Goal: Transaction & Acquisition: Download file/media

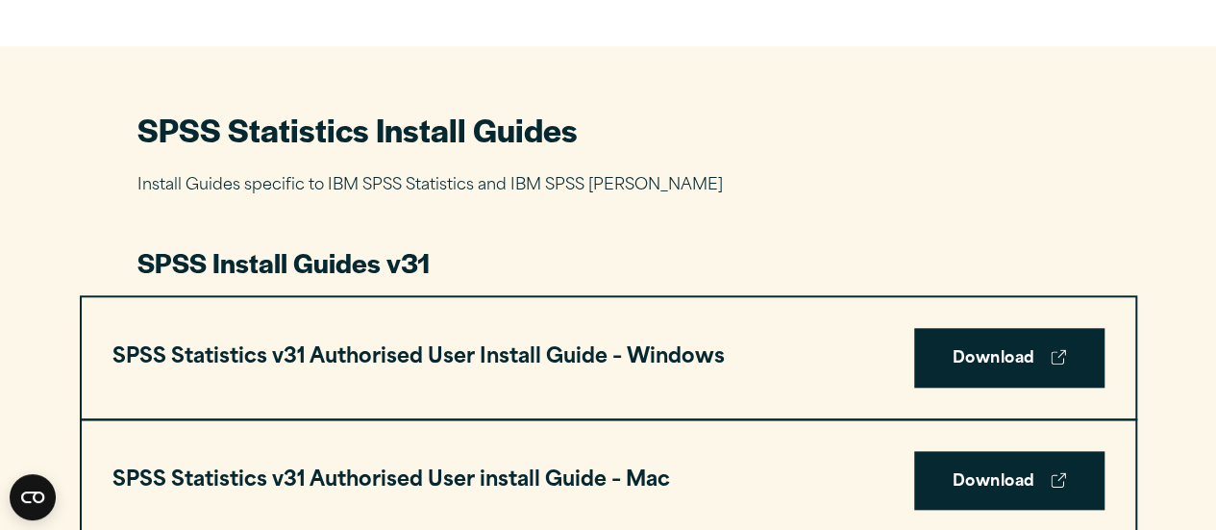
scroll to position [784, 0]
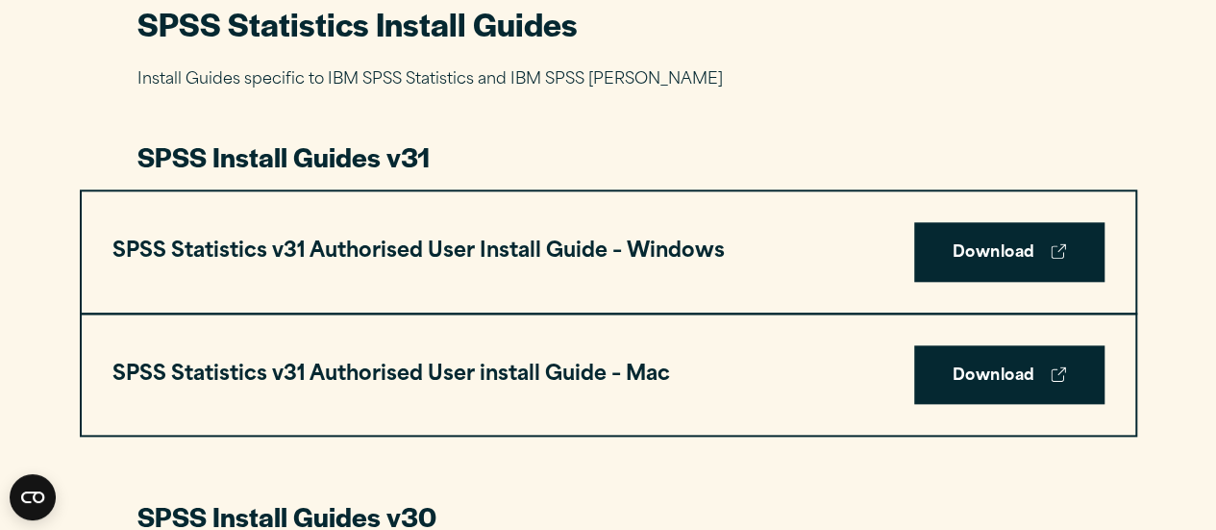
scroll to position [961, 0]
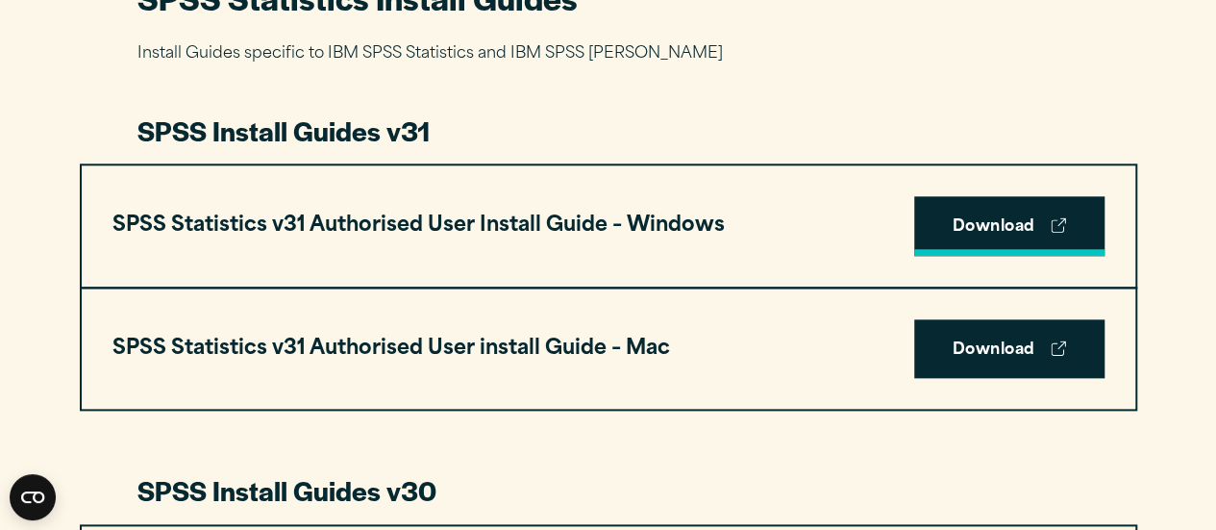
click at [992, 229] on link "Download" at bounding box center [1009, 226] width 190 height 60
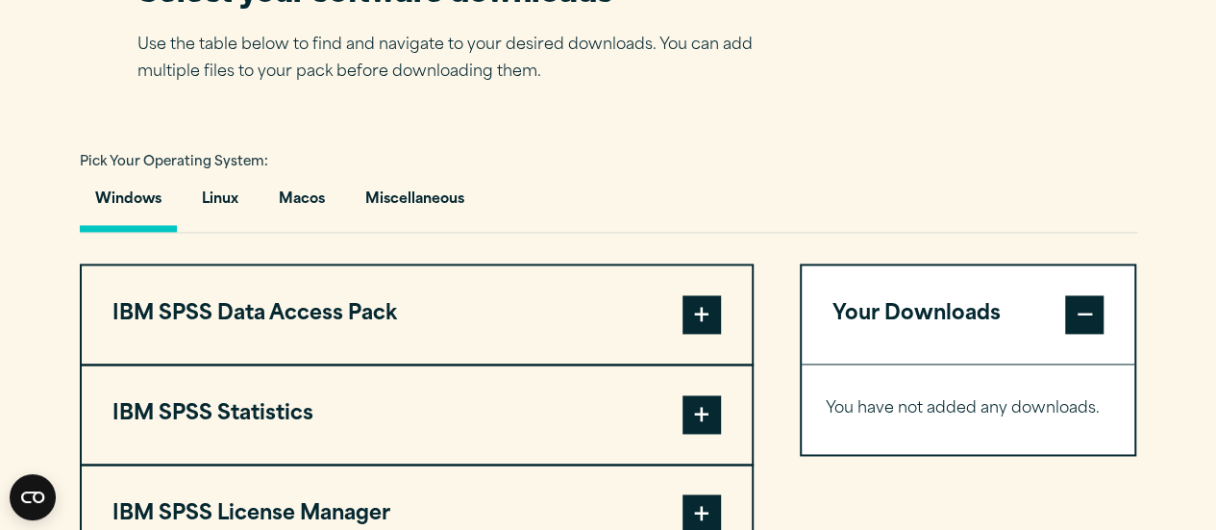
scroll to position [1371, 0]
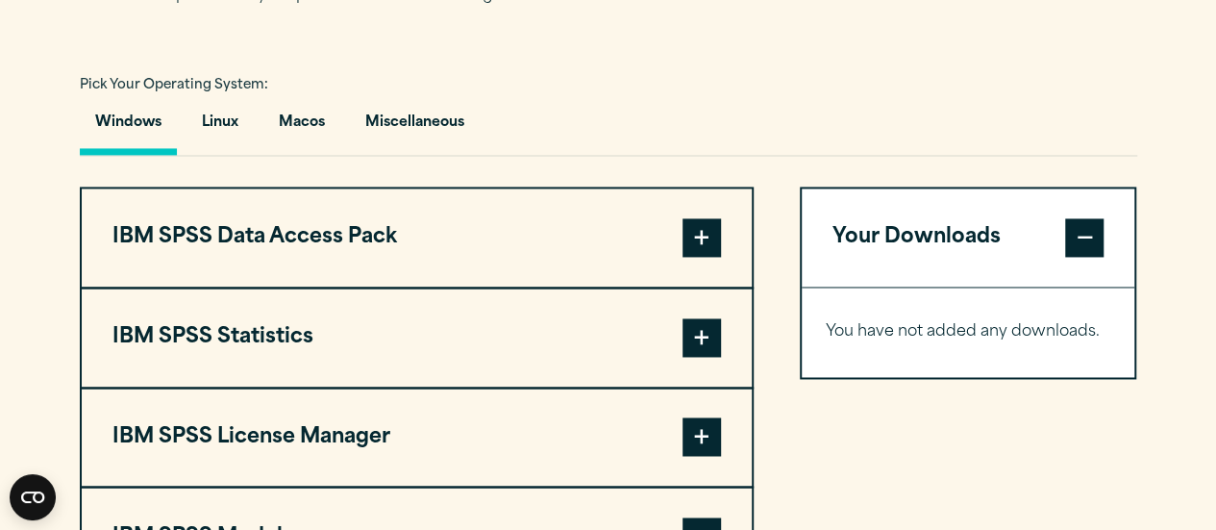
click at [694, 237] on span at bounding box center [701, 237] width 38 height 38
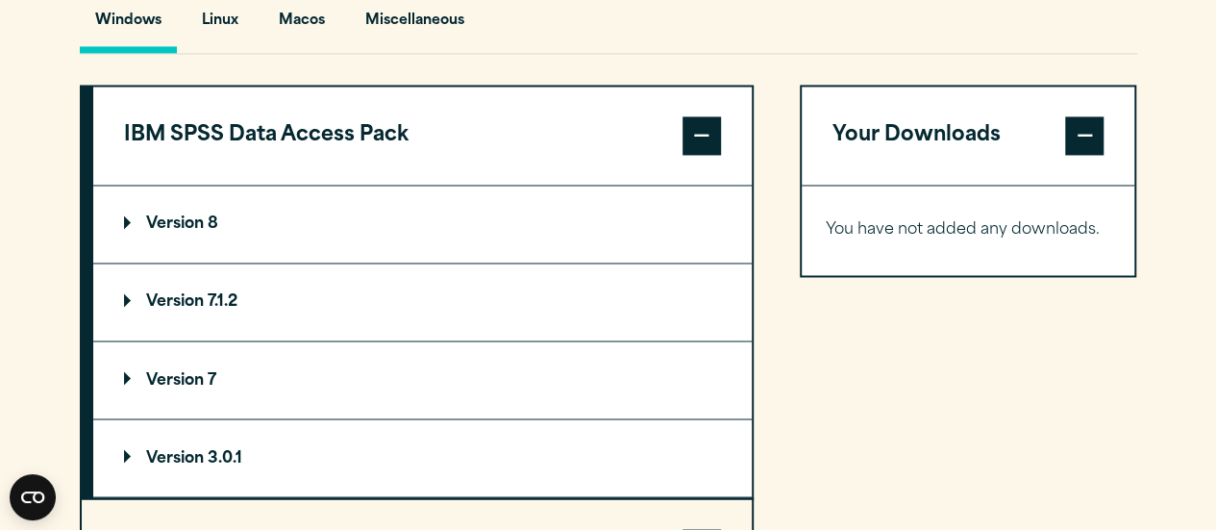
scroll to position [1499, 0]
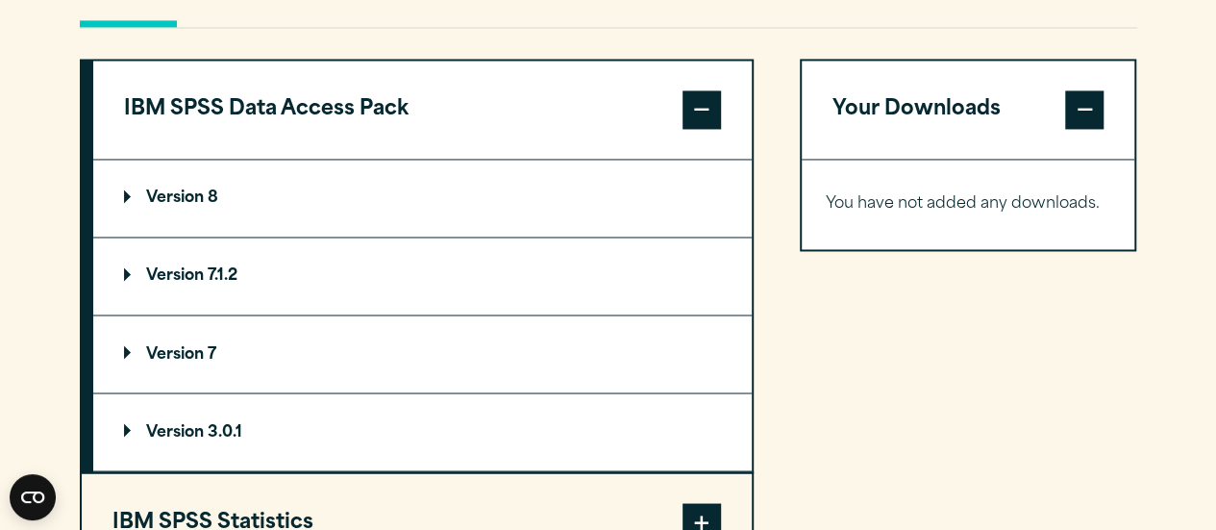
click at [702, 100] on span at bounding box center [701, 109] width 38 height 38
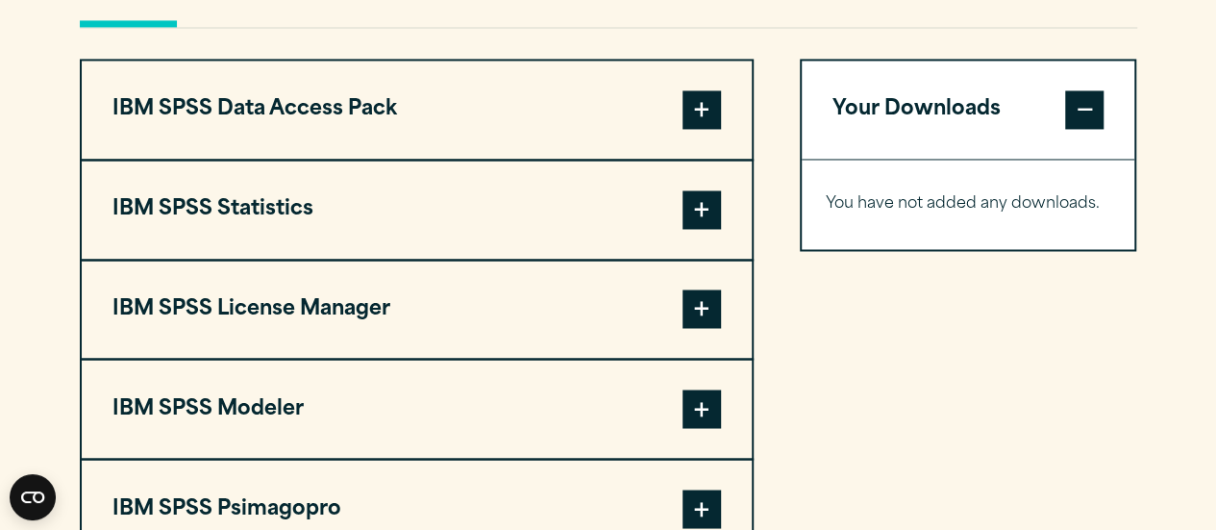
click at [700, 197] on span at bounding box center [701, 209] width 38 height 38
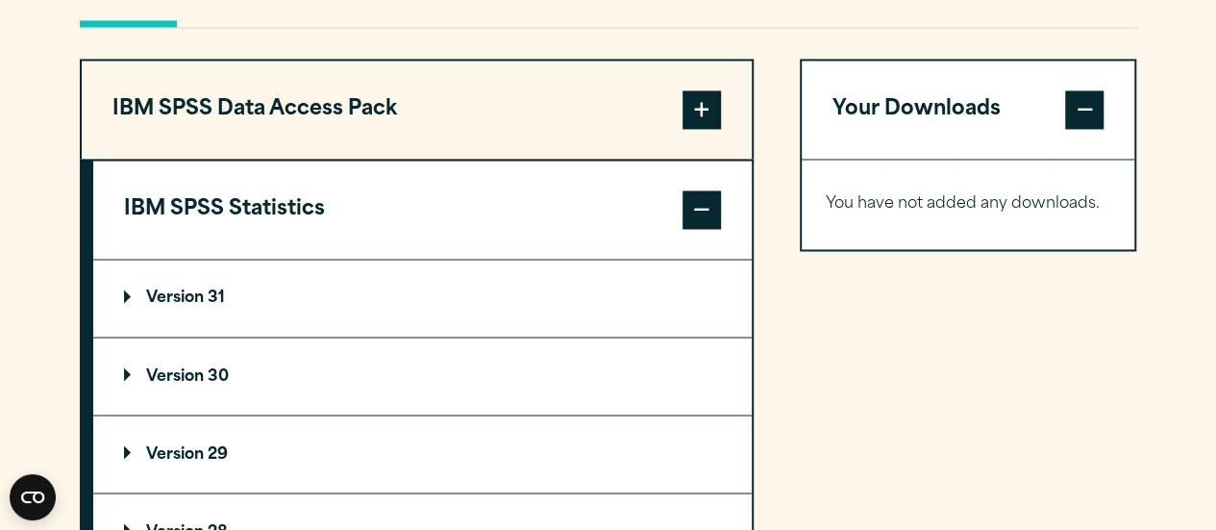
click at [704, 285] on summary "Version 31" at bounding box center [422, 298] width 658 height 77
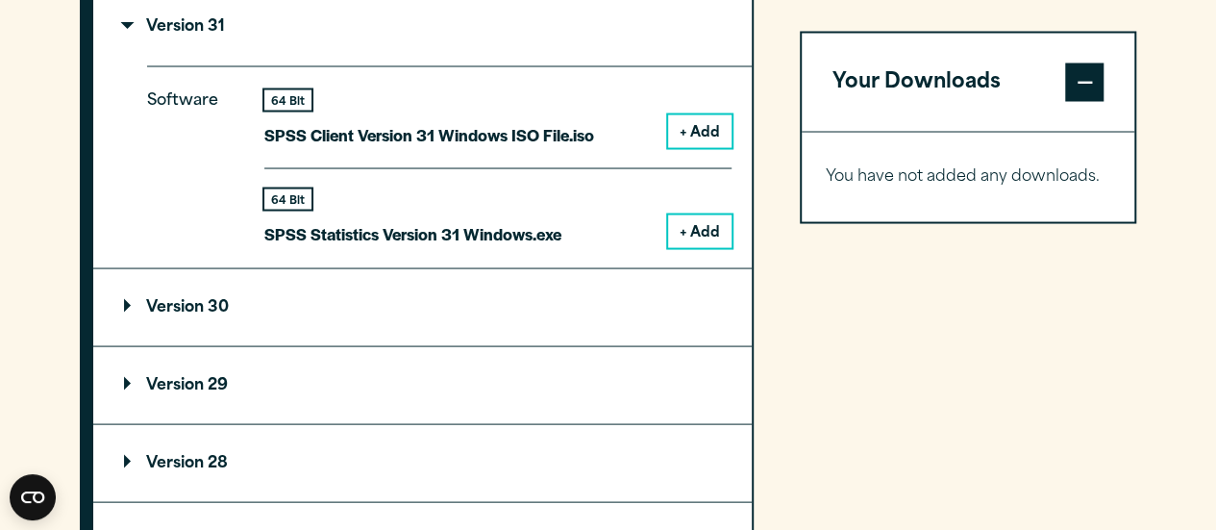
scroll to position [1780, 0]
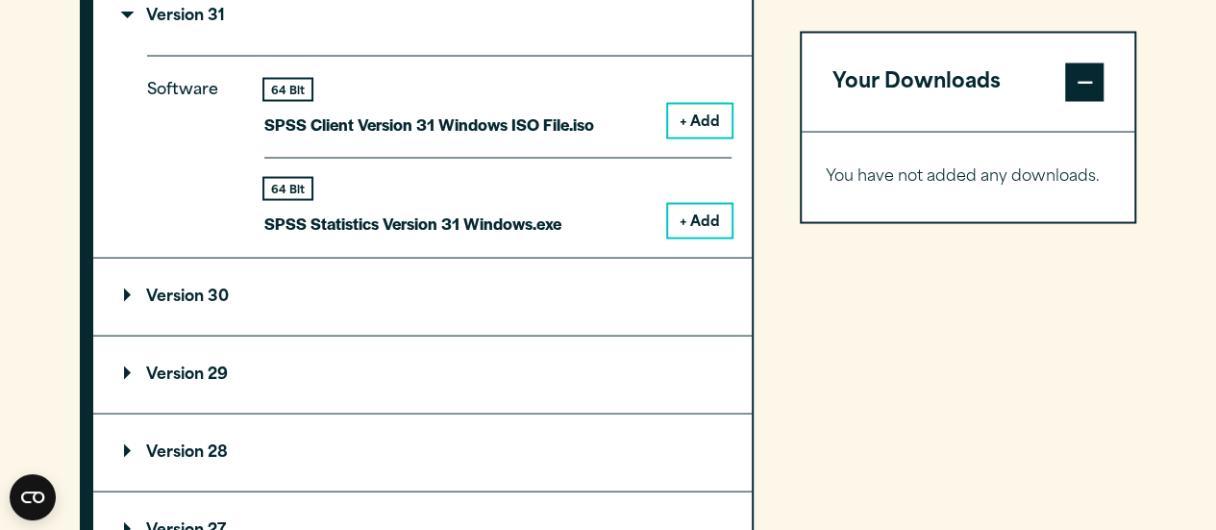
click at [711, 226] on button "+ Add" at bounding box center [699, 220] width 63 height 33
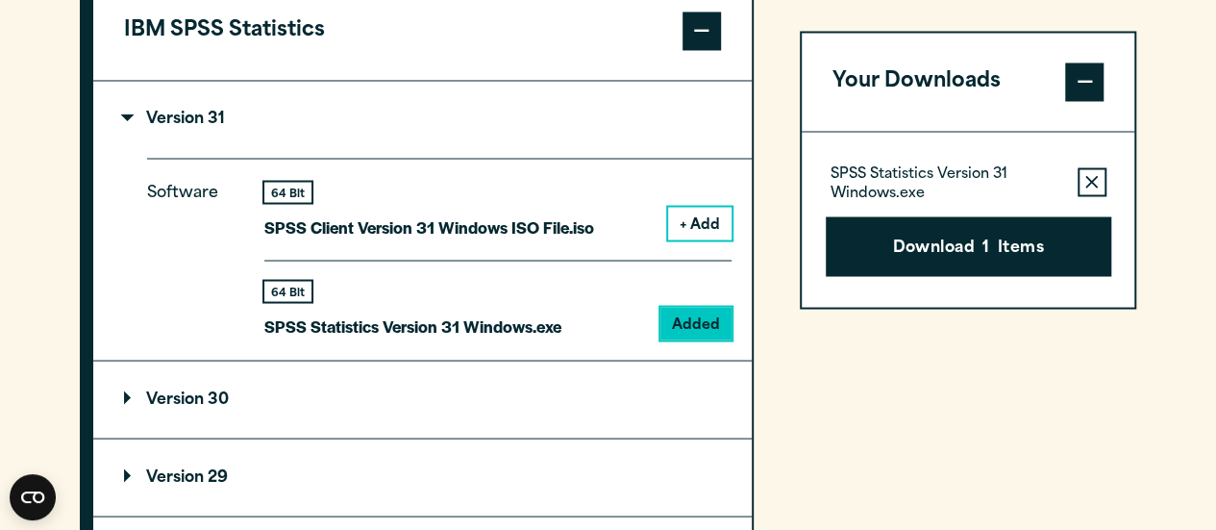
scroll to position [1536, 0]
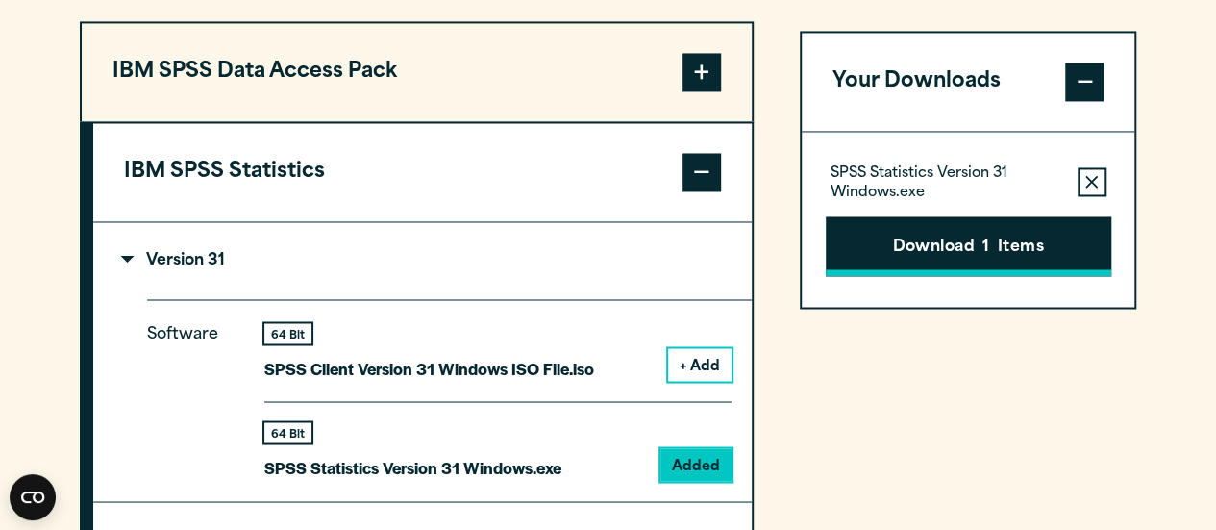
click at [1007, 247] on button "Download 1 Items" at bounding box center [968, 246] width 285 height 60
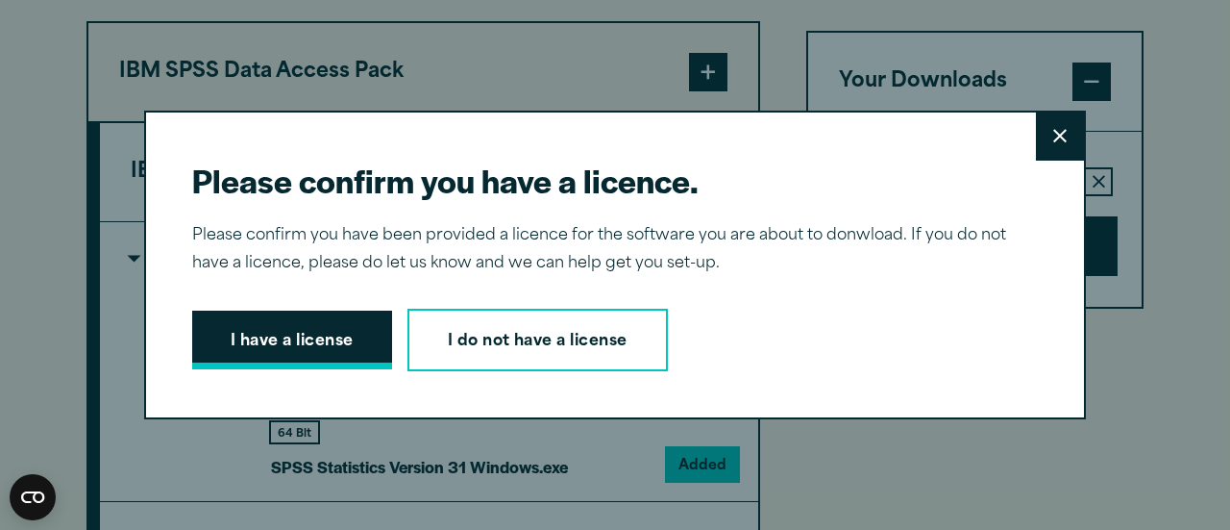
click at [319, 342] on button "I have a license" at bounding box center [292, 340] width 200 height 60
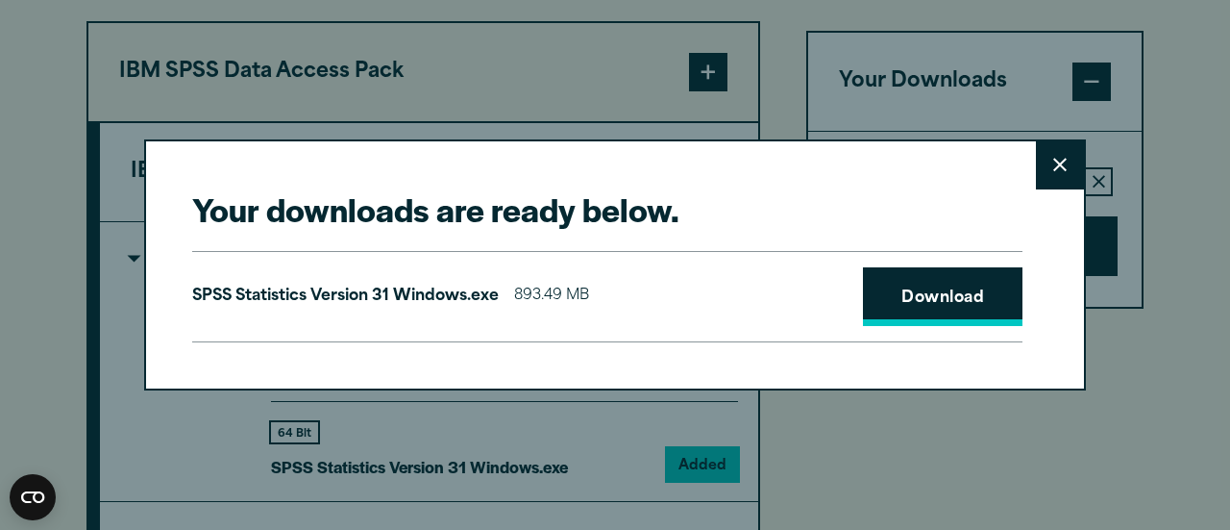
click at [959, 301] on link "Download" at bounding box center [943, 297] width 160 height 60
click at [1057, 161] on icon at bounding box center [1060, 165] width 13 height 13
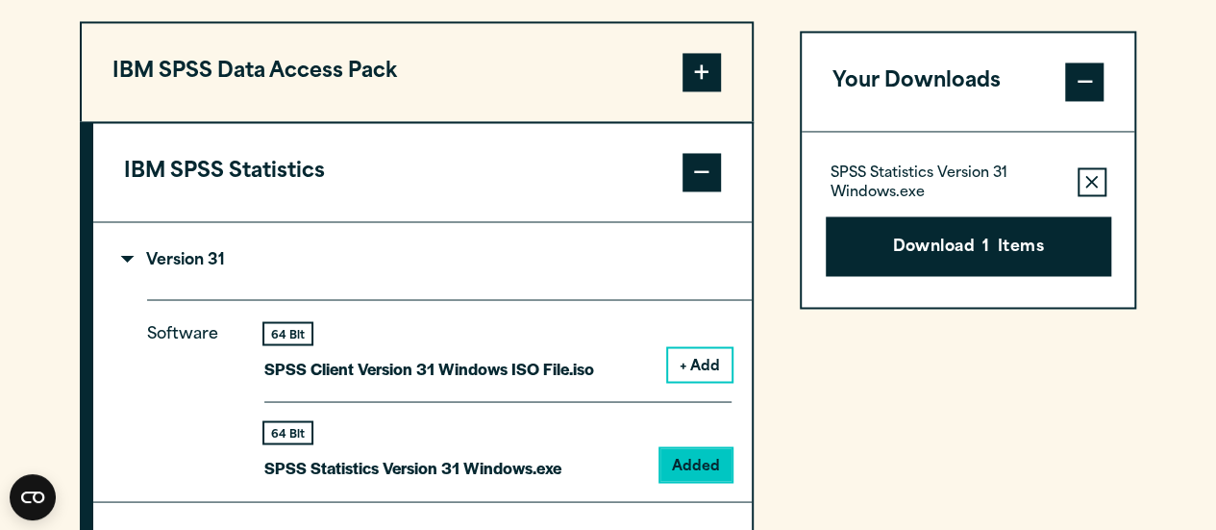
click at [710, 172] on span at bounding box center [701, 172] width 38 height 38
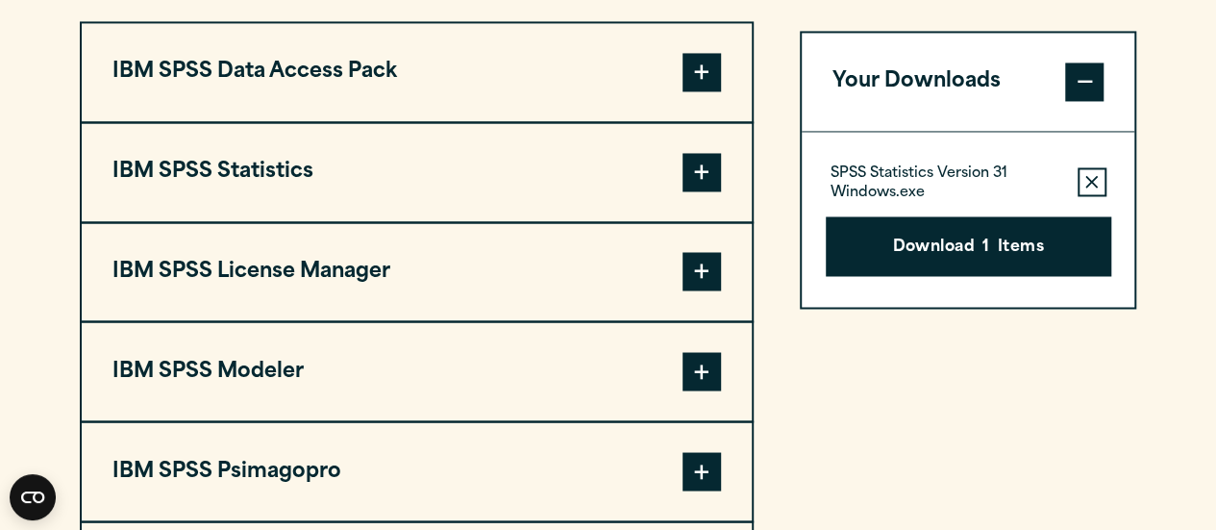
click at [701, 174] on span at bounding box center [701, 172] width 38 height 38
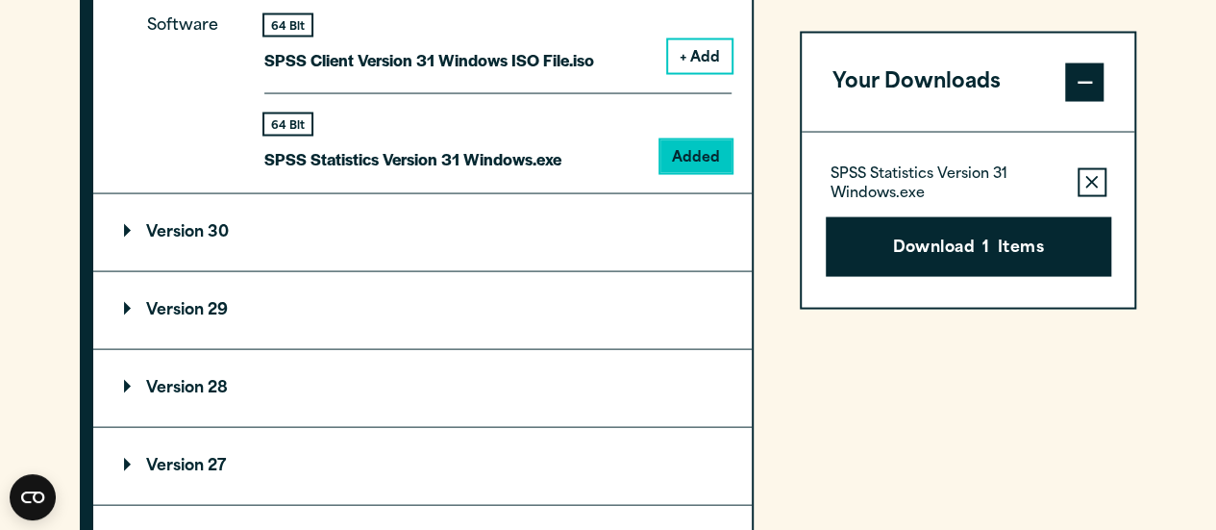
scroll to position [1882, 0]
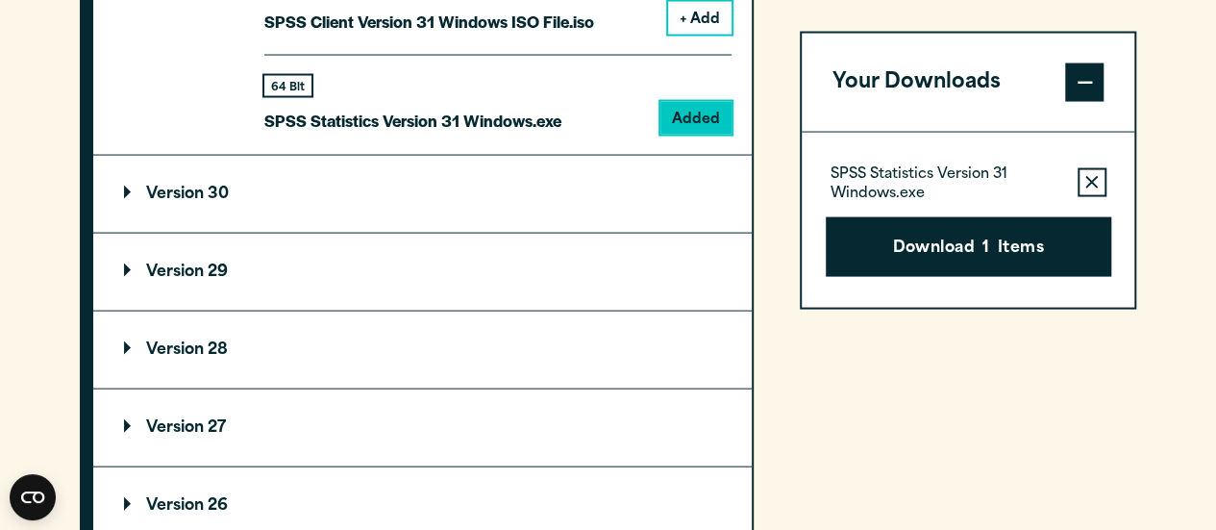
click at [679, 182] on summary "Version 30" at bounding box center [422, 194] width 658 height 77
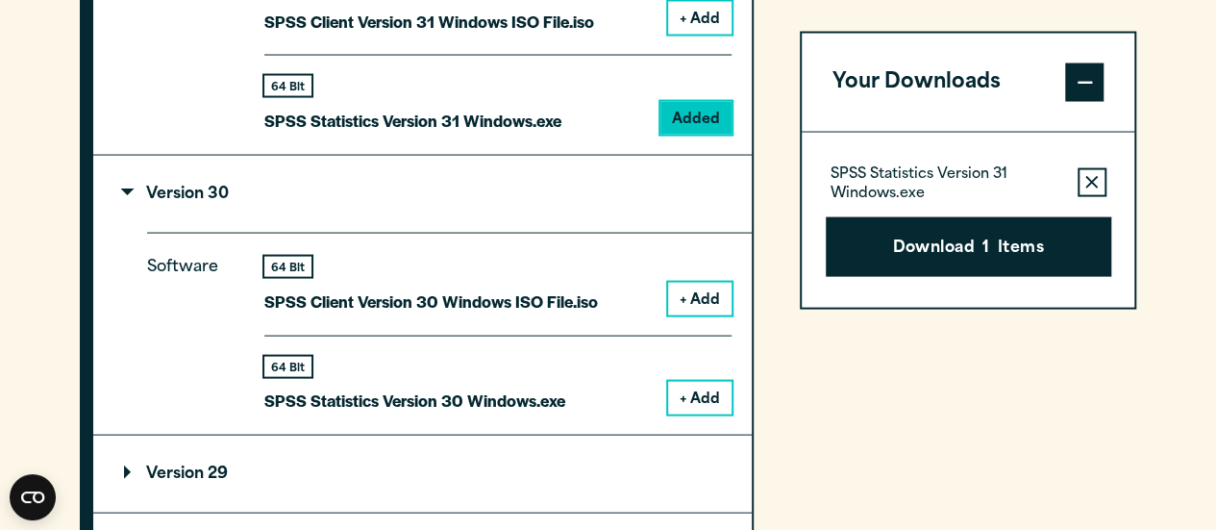
click at [704, 393] on button "+ Add" at bounding box center [699, 398] width 63 height 33
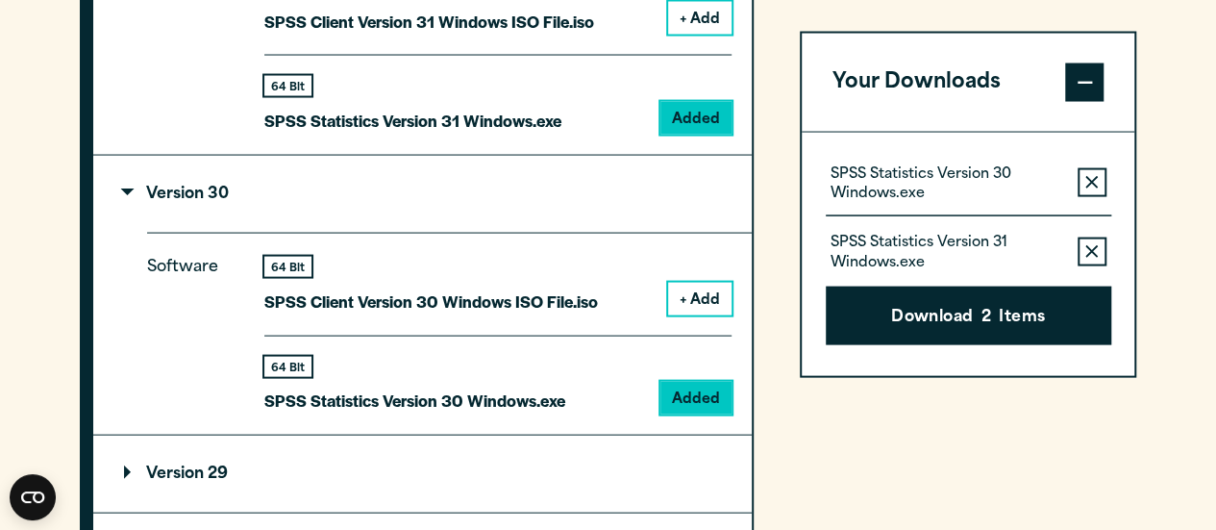
click at [1094, 245] on icon "button" at bounding box center [1091, 250] width 12 height 13
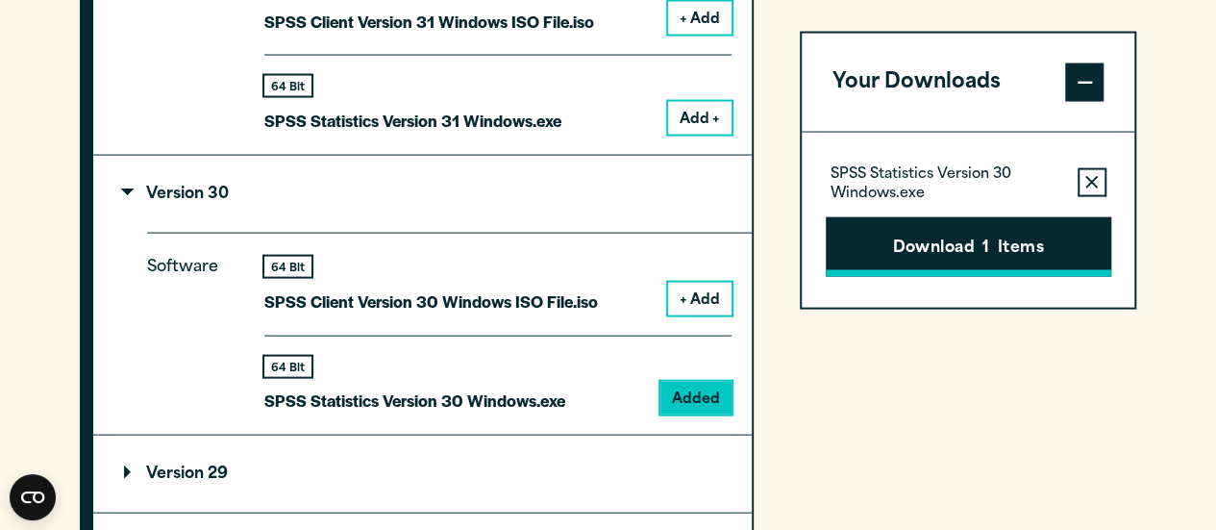
click at [1013, 236] on button "Download 1 Items" at bounding box center [968, 246] width 285 height 60
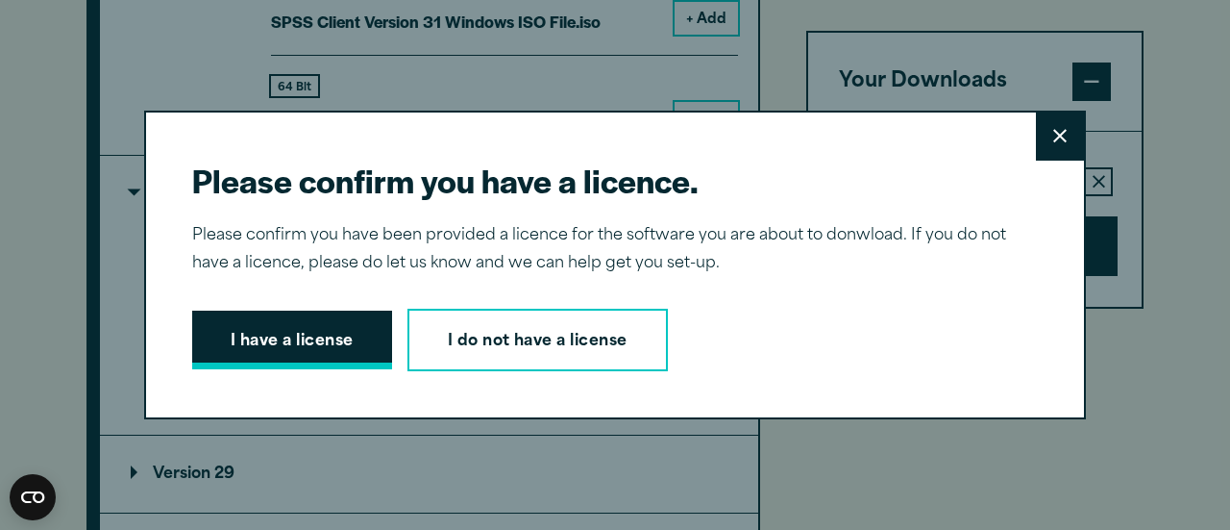
click at [344, 338] on button "I have a license" at bounding box center [292, 340] width 200 height 60
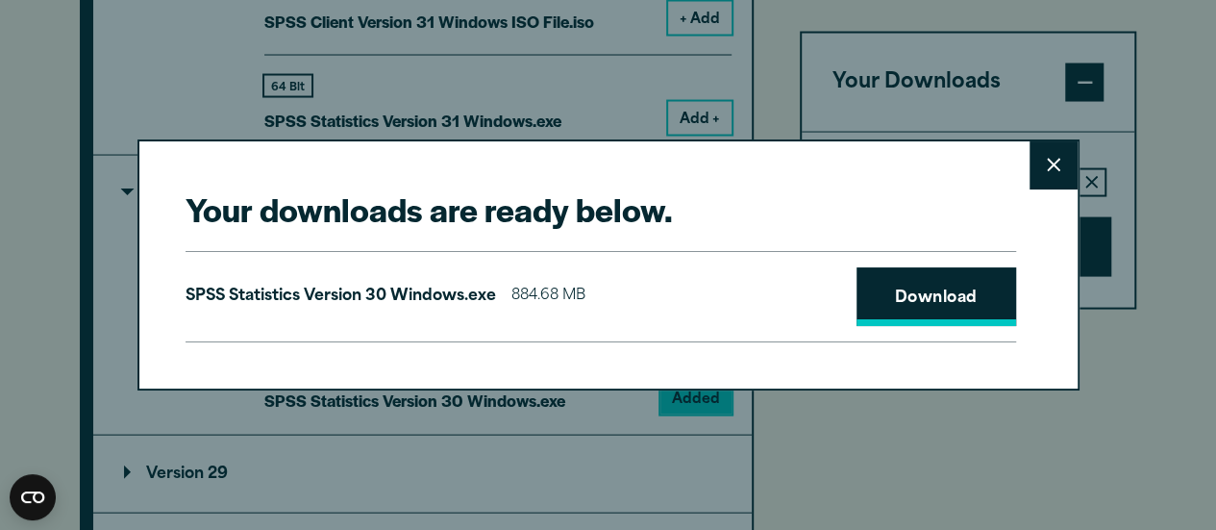
click at [938, 289] on link "Download" at bounding box center [936, 297] width 160 height 60
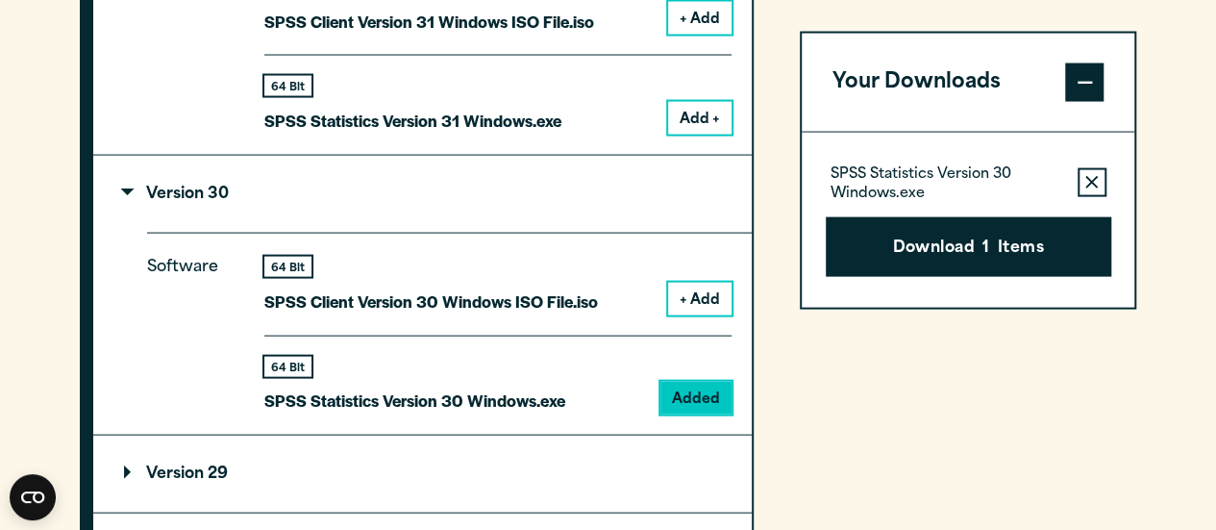
drag, startPoint x: 1173, startPoint y: 9, endPoint x: 1169, endPoint y: 109, distance: 100.0
click at [1169, 109] on div "Your downloads are ready below. Close SPSS Statistics Version 30 Windows.exe 88…" at bounding box center [608, 265] width 1216 height 530
click at [731, 383] on div "Software 64 Bit SPSS Client Version 30 Windows ISO File.iso + Add 64 Bit Added" at bounding box center [449, 334] width 605 height 202
click at [949, 253] on button "Download 1 Items" at bounding box center [968, 246] width 285 height 60
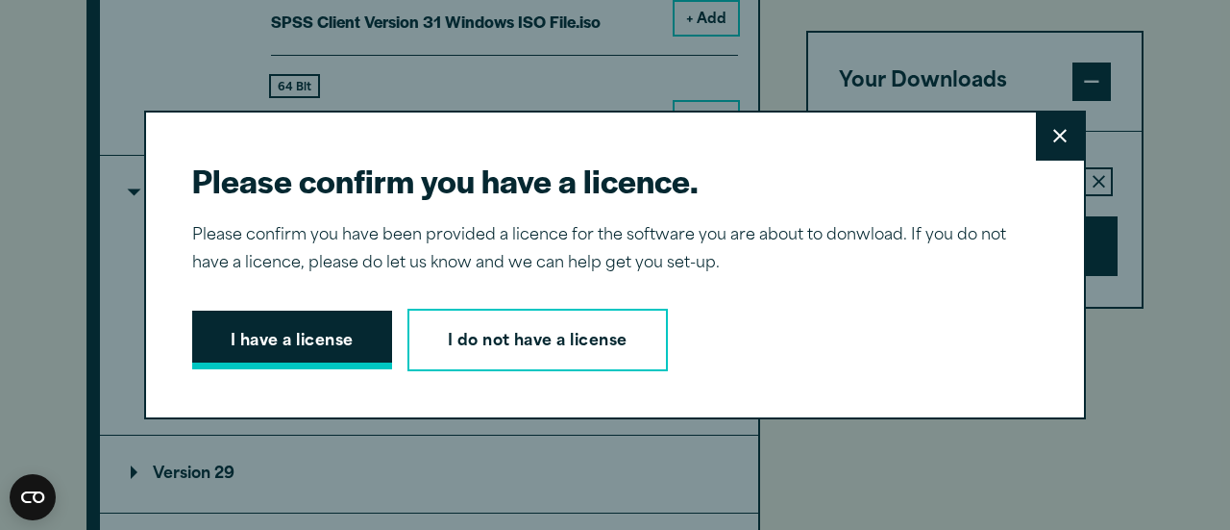
click at [256, 336] on button "I have a license" at bounding box center [292, 340] width 200 height 60
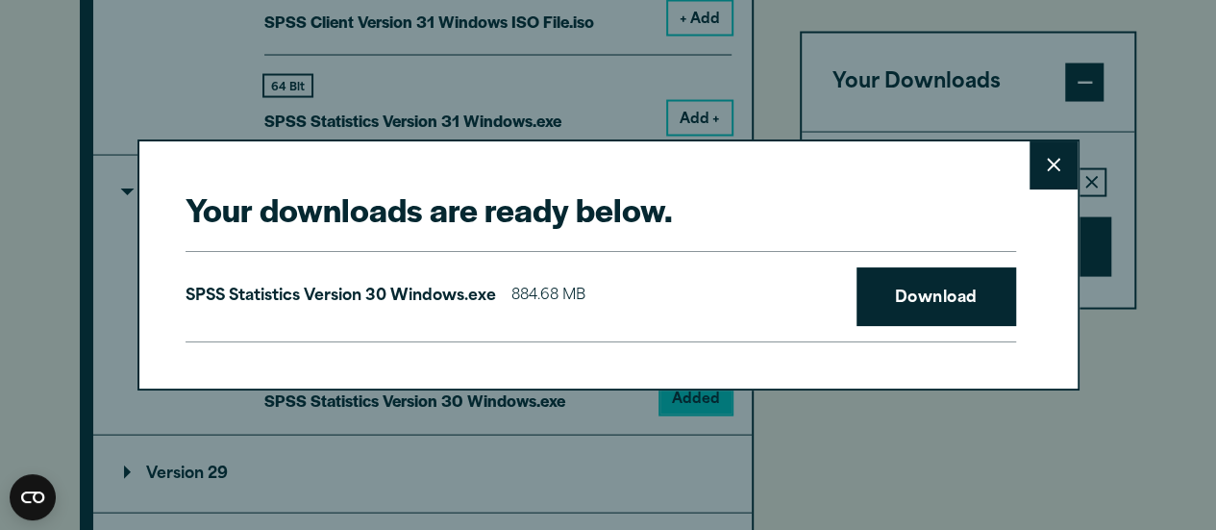
click at [1048, 181] on button "Close" at bounding box center [1053, 165] width 48 height 48
